Goal: Information Seeking & Learning: Learn about a topic

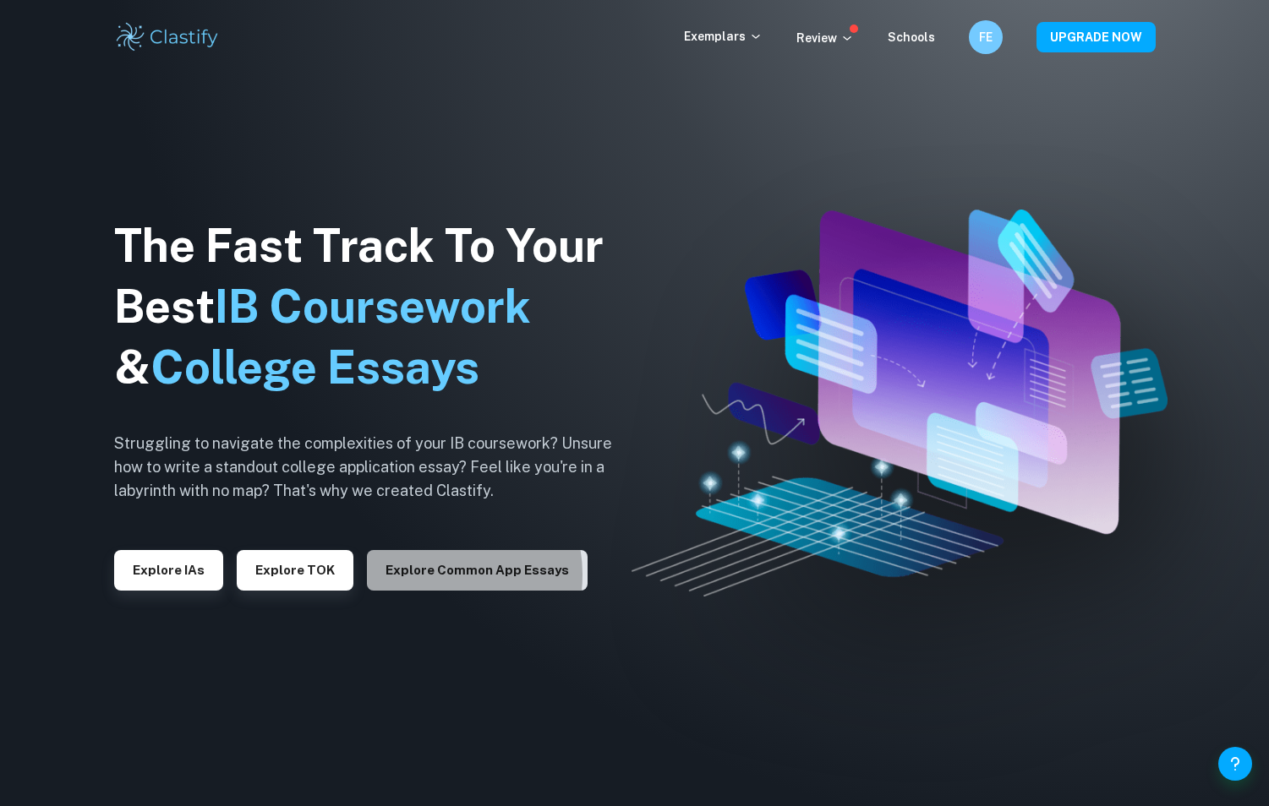
click at [429, 575] on button "Explore Common App essays" at bounding box center [477, 570] width 221 height 41
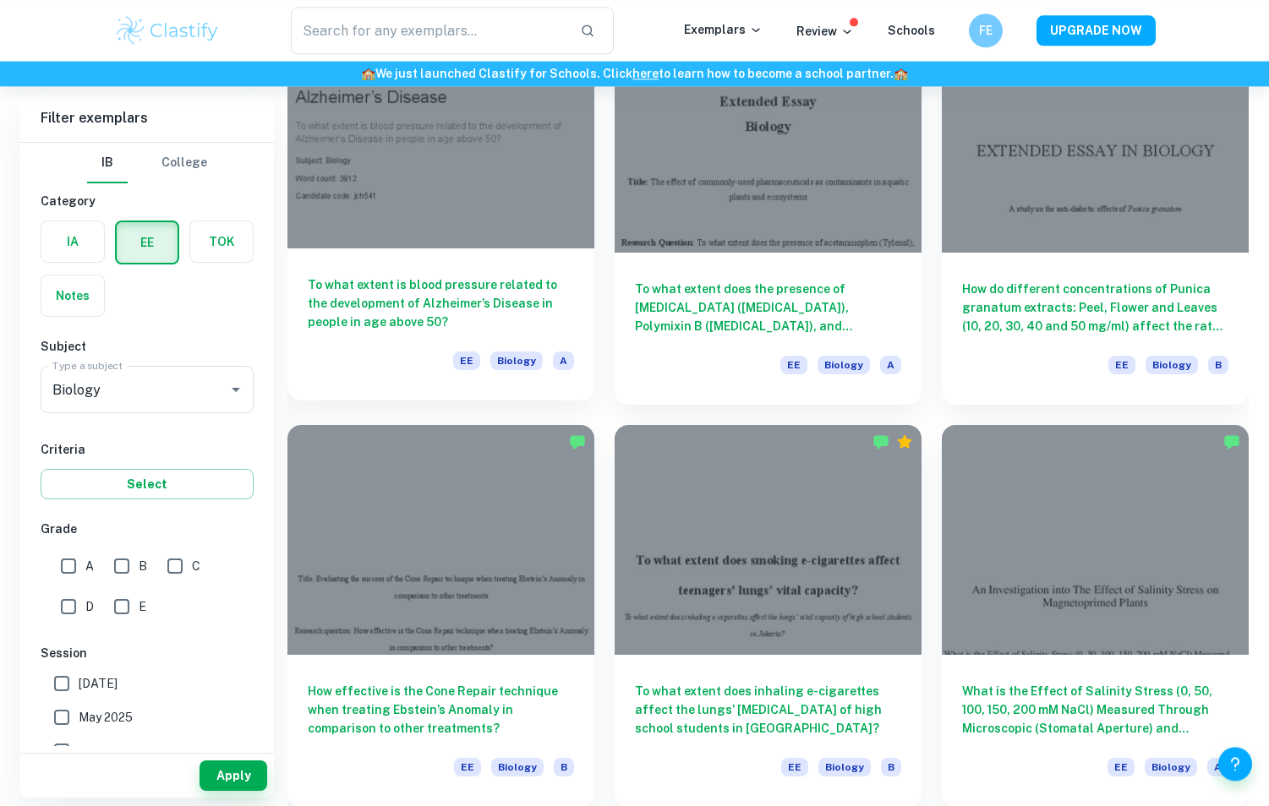
scroll to position [1724, 0]
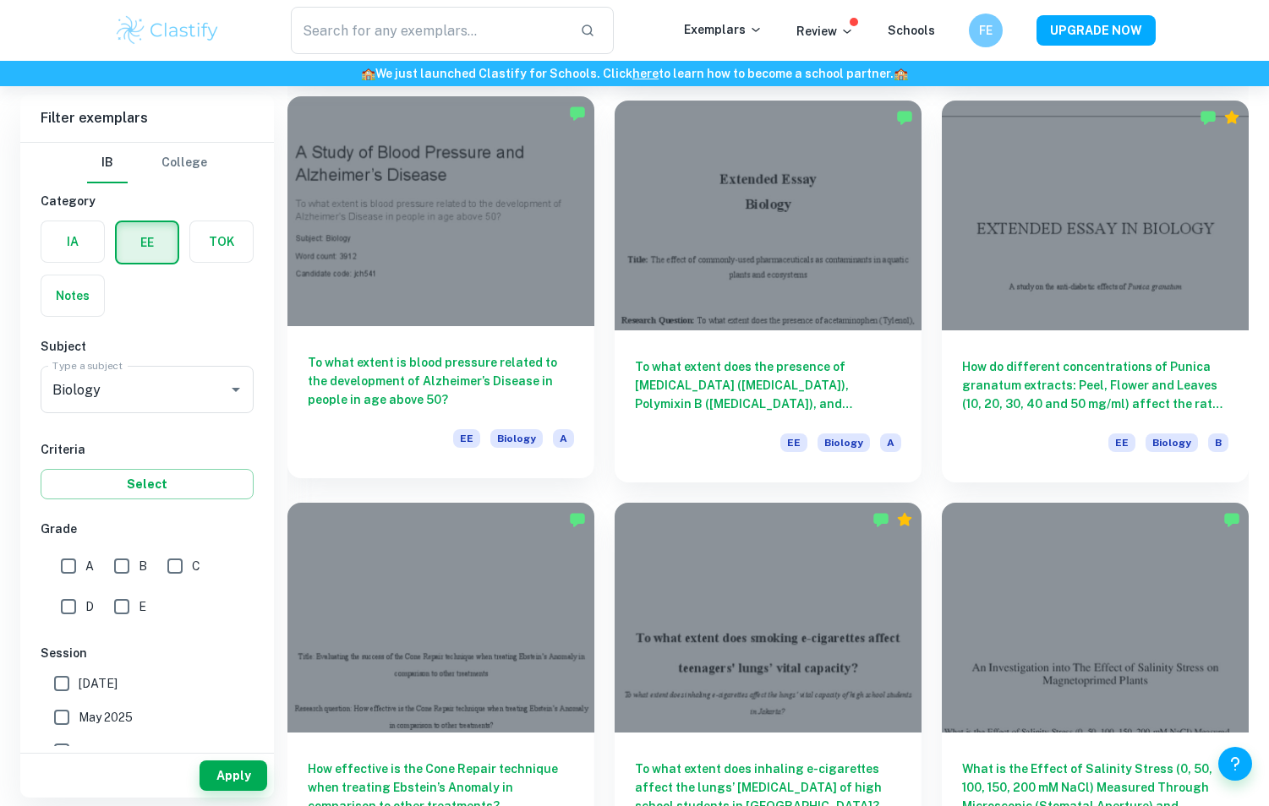
click at [491, 221] on div at bounding box center [440, 211] width 307 height 230
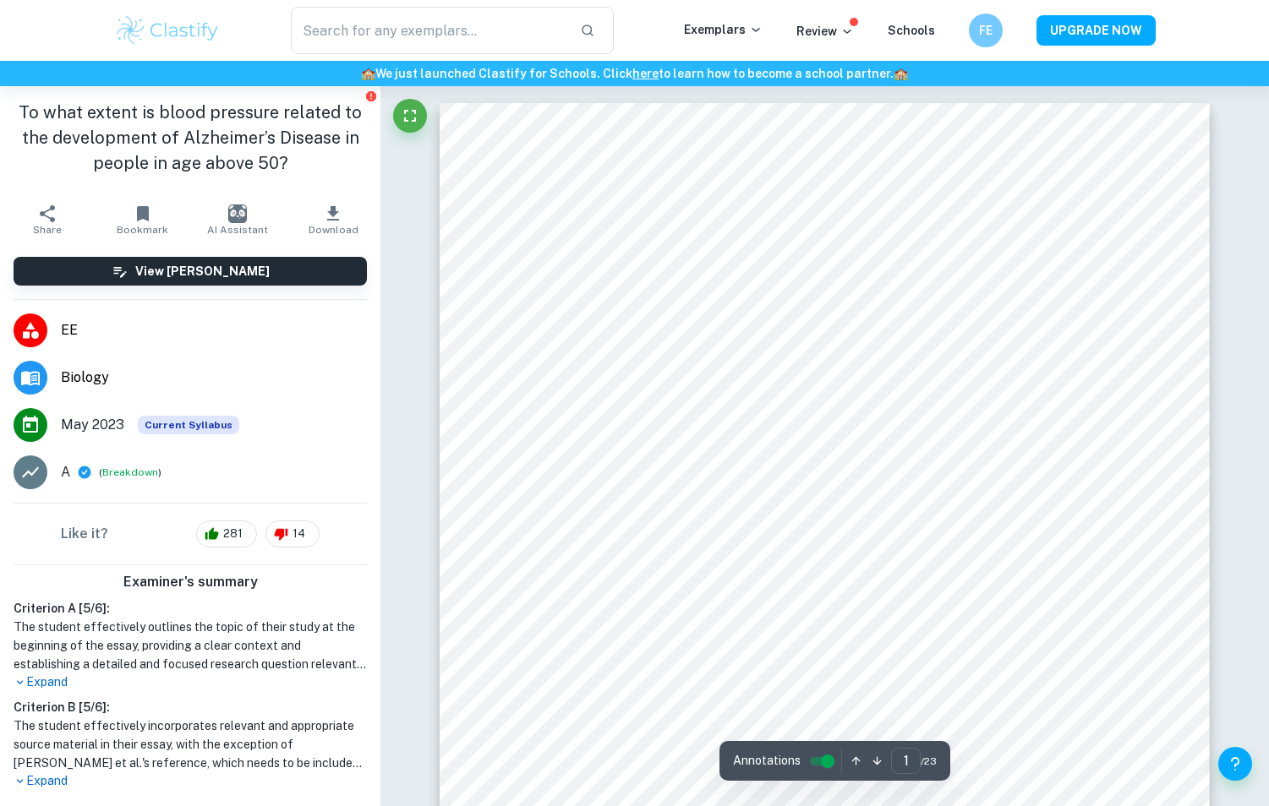
click at [171, 123] on h1 "To what extent is blood pressure related to the development of Alzheimer’s Dise…" at bounding box center [190, 138] width 353 height 76
click at [172, 123] on h1 "To what extent is blood pressure related to the development of Alzheimer’s Dise…" at bounding box center [190, 138] width 353 height 76
click at [172, 124] on h1 "To what extent is blood pressure related to the development of Alzheimer’s Dise…" at bounding box center [190, 138] width 353 height 76
click at [172, 125] on h1 "To what extent is blood pressure related to the development of Alzheimer’s Dise…" at bounding box center [190, 138] width 353 height 76
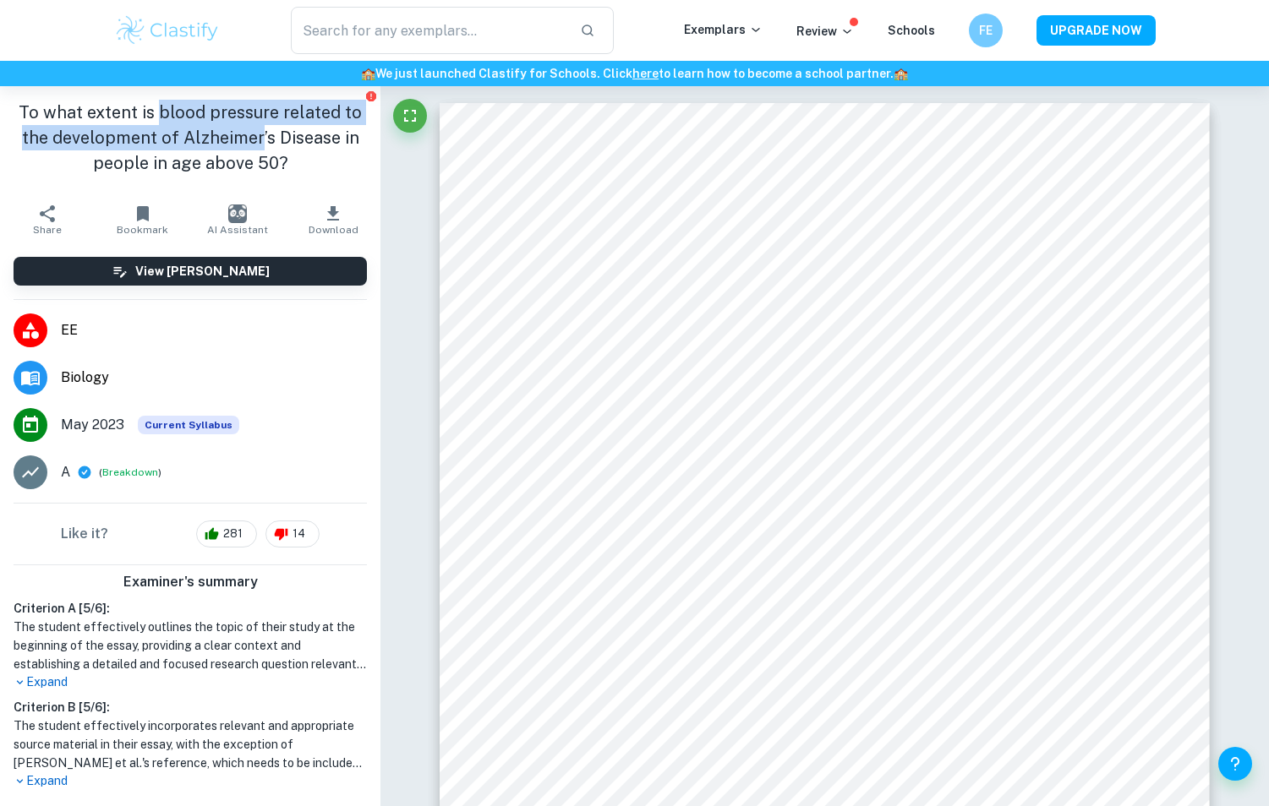
click at [170, 132] on h1 "To what extent is blood pressure related to the development of Alzheimer’s Dise…" at bounding box center [190, 138] width 353 height 76
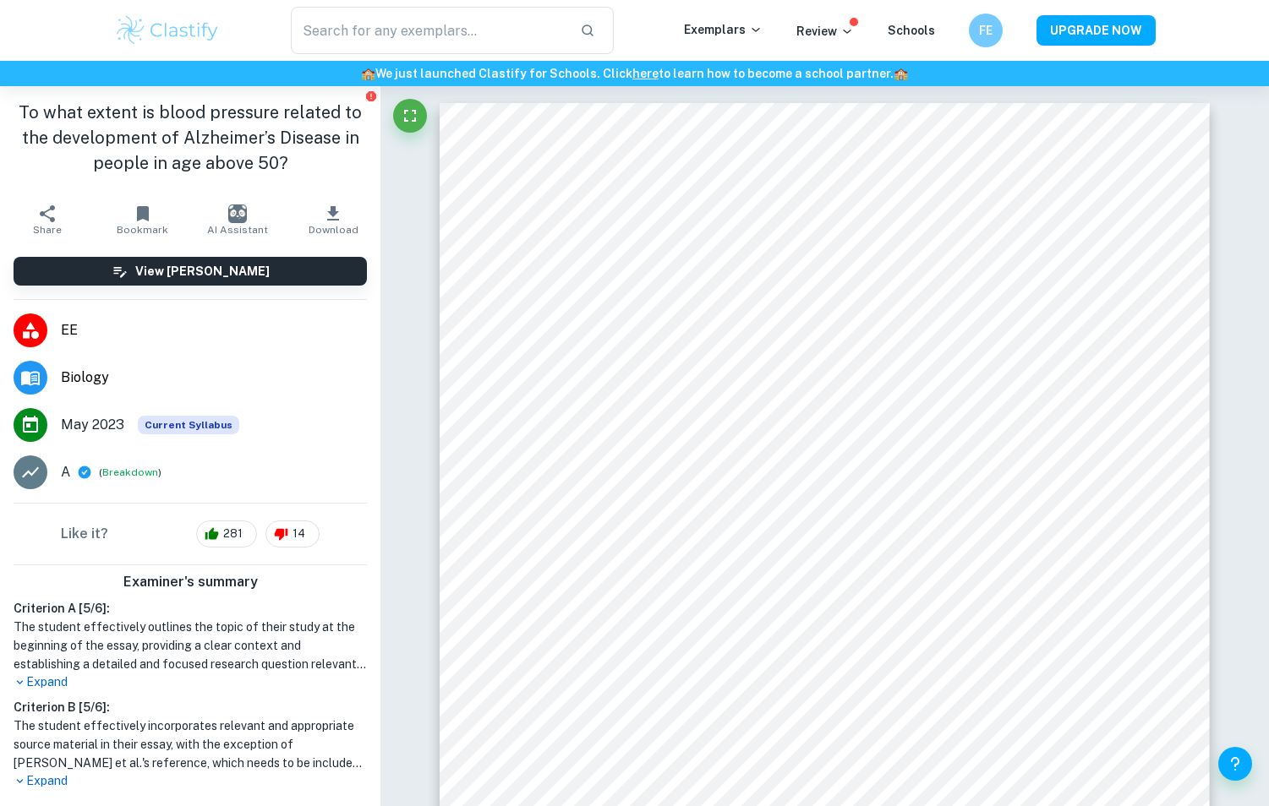
click at [210, 145] on h1 "To what extent is blood pressure related to the development of Alzheimer’s Dise…" at bounding box center [190, 138] width 353 height 76
click at [211, 146] on h1 "To what extent is blood pressure related to the development of Alzheimer’s Dise…" at bounding box center [190, 138] width 353 height 76
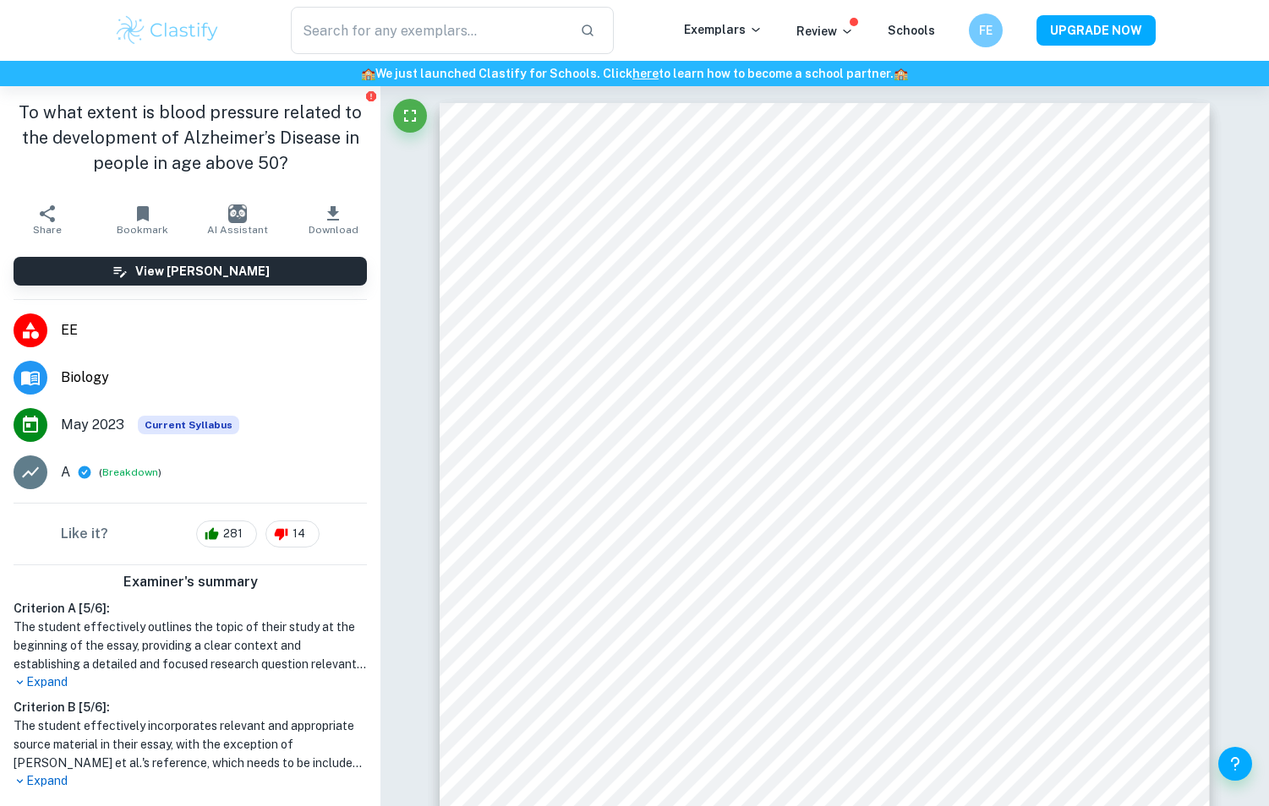
click at [211, 146] on h1 "To what extent is blood pressure related to the development of Alzheimer’s Dise…" at bounding box center [190, 138] width 353 height 76
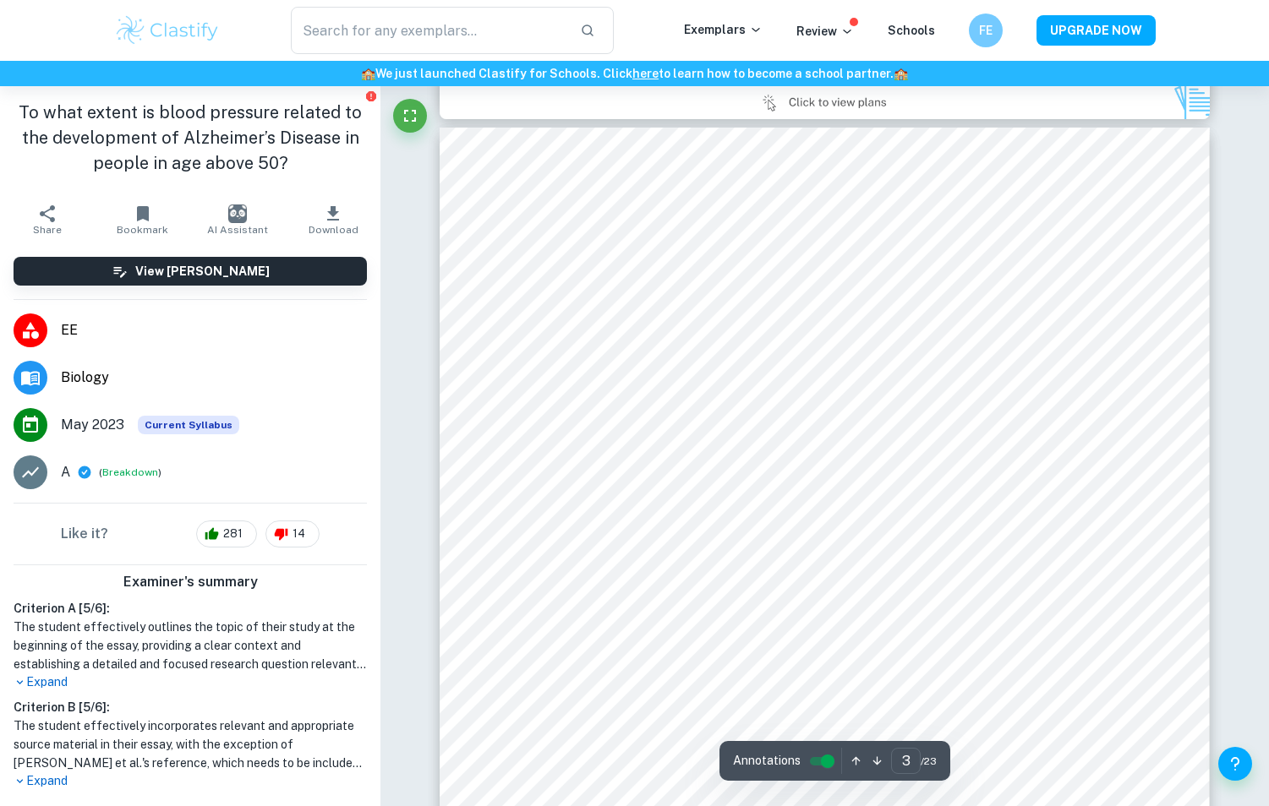
scroll to position [2673, 0]
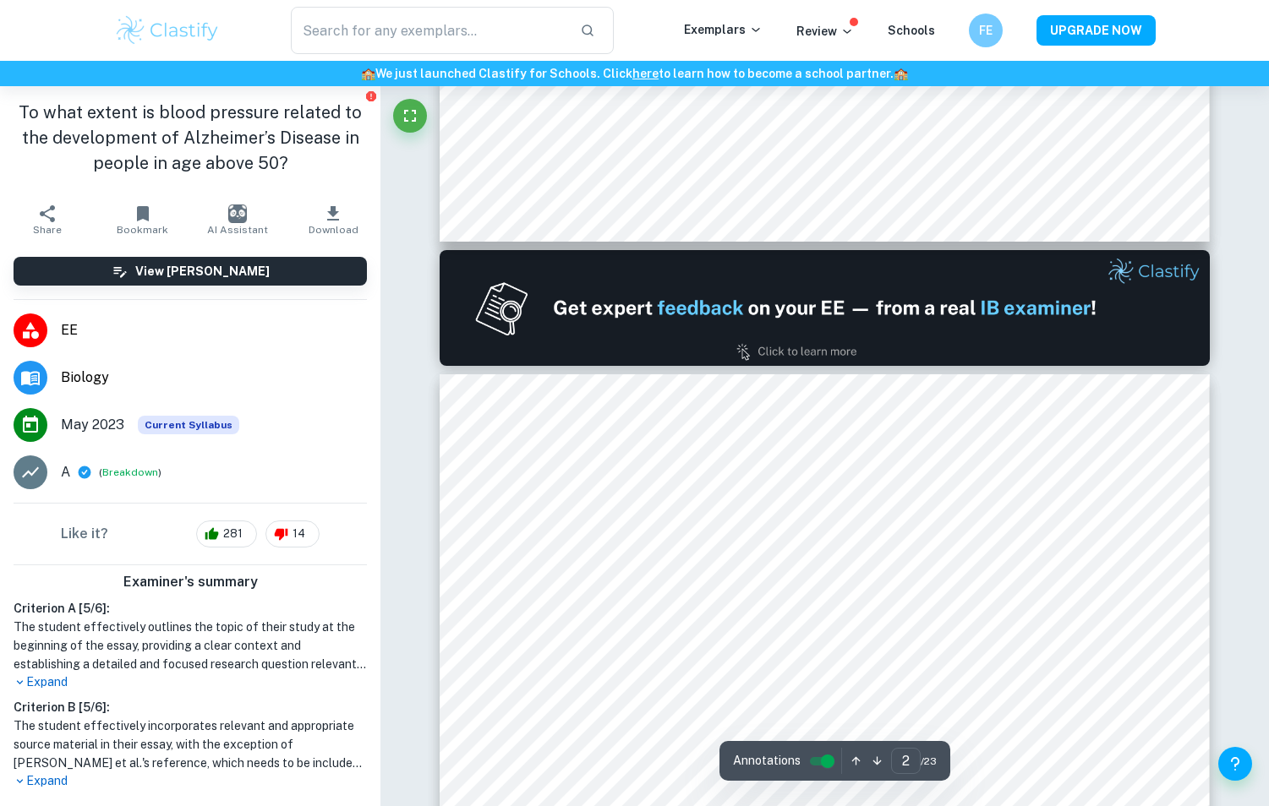
type input "1"
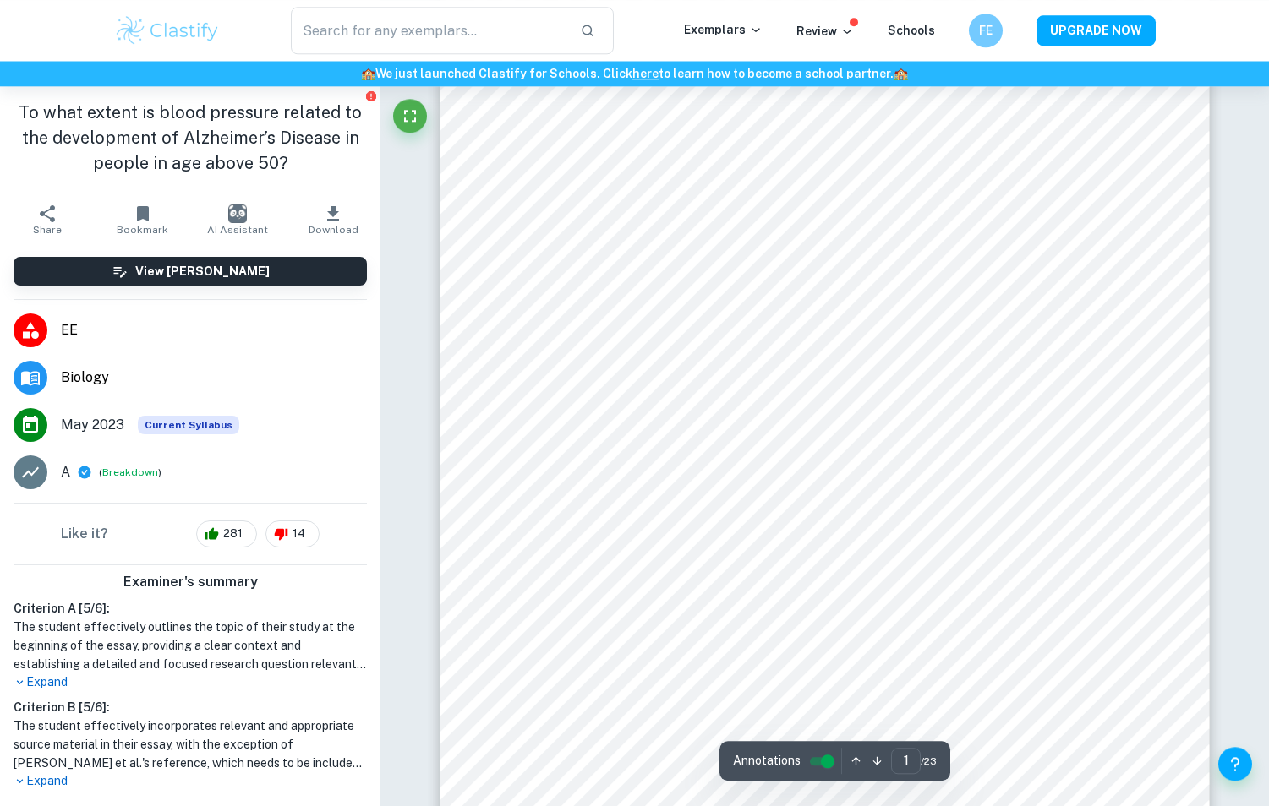
scroll to position [0, 0]
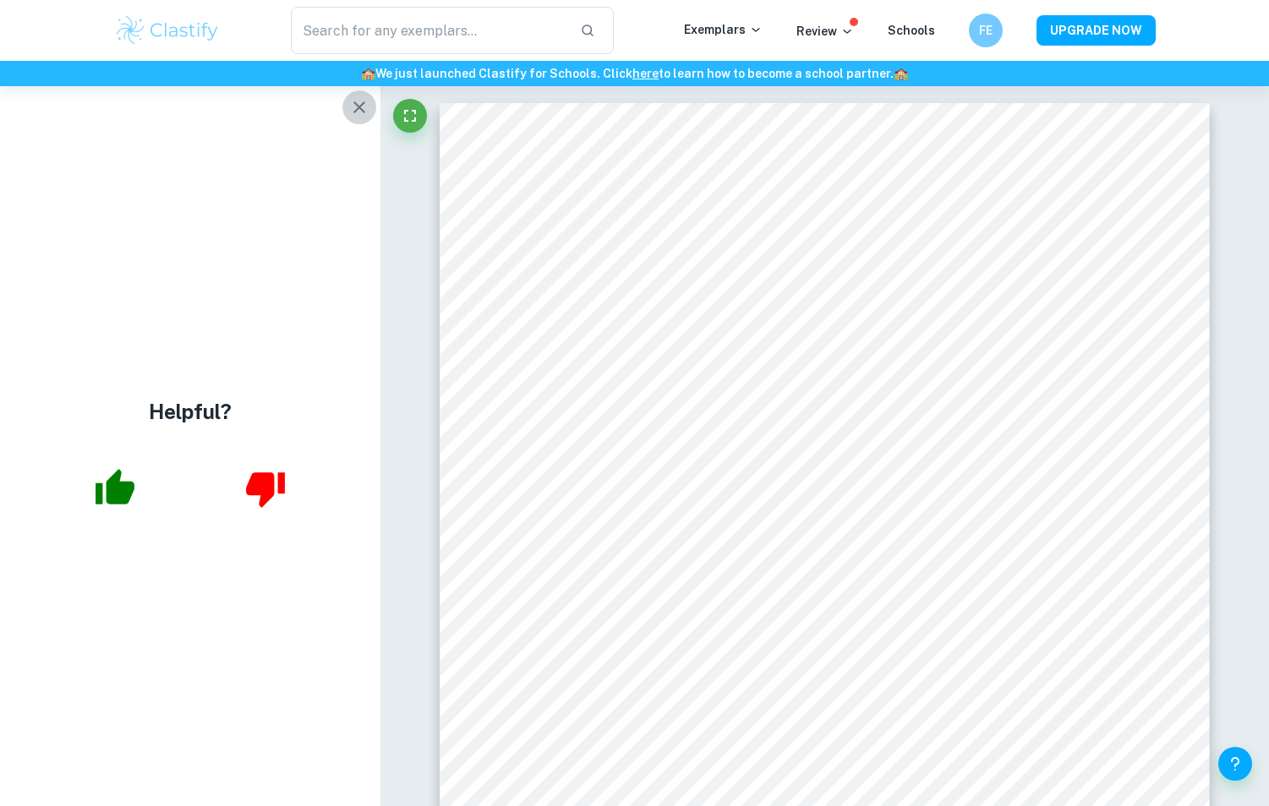
click at [349, 114] on button "button" at bounding box center [359, 107] width 34 height 34
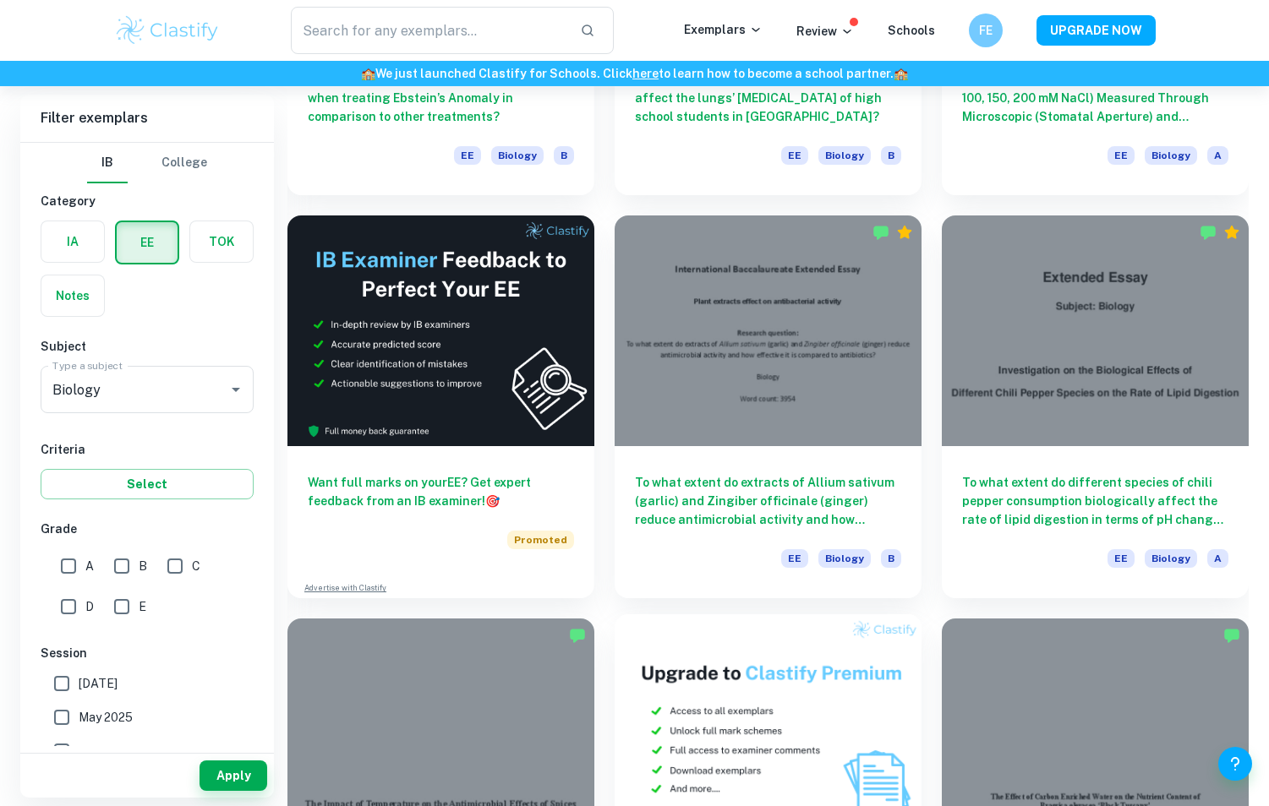
scroll to position [2759, 0]
